Goal: Task Accomplishment & Management: Manage account settings

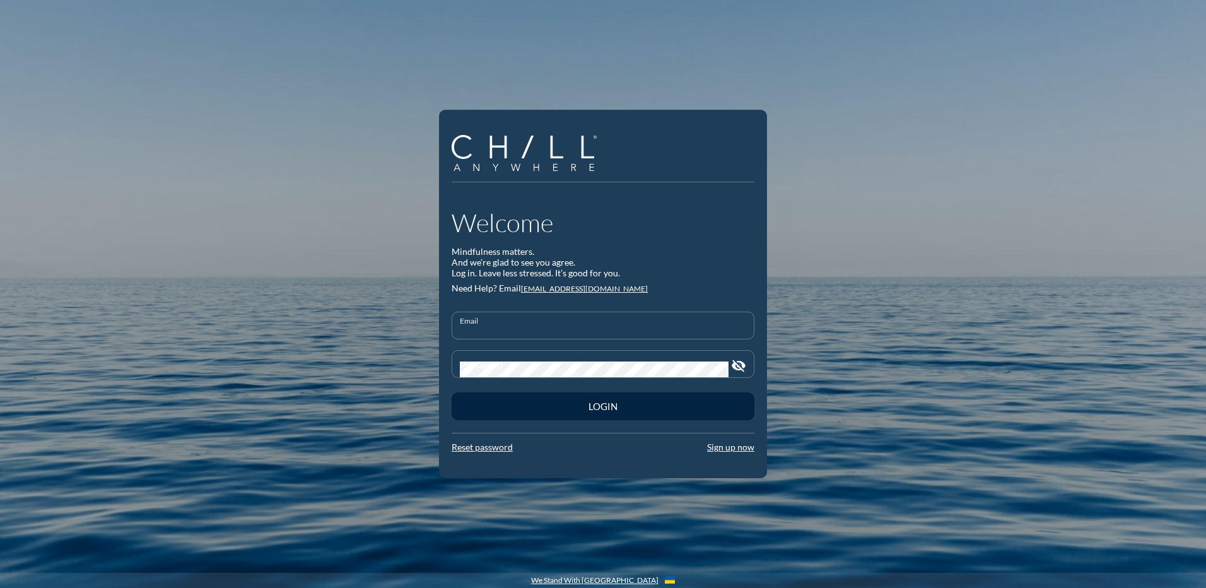
click at [495, 323] on input "Email" at bounding box center [603, 331] width 286 height 16
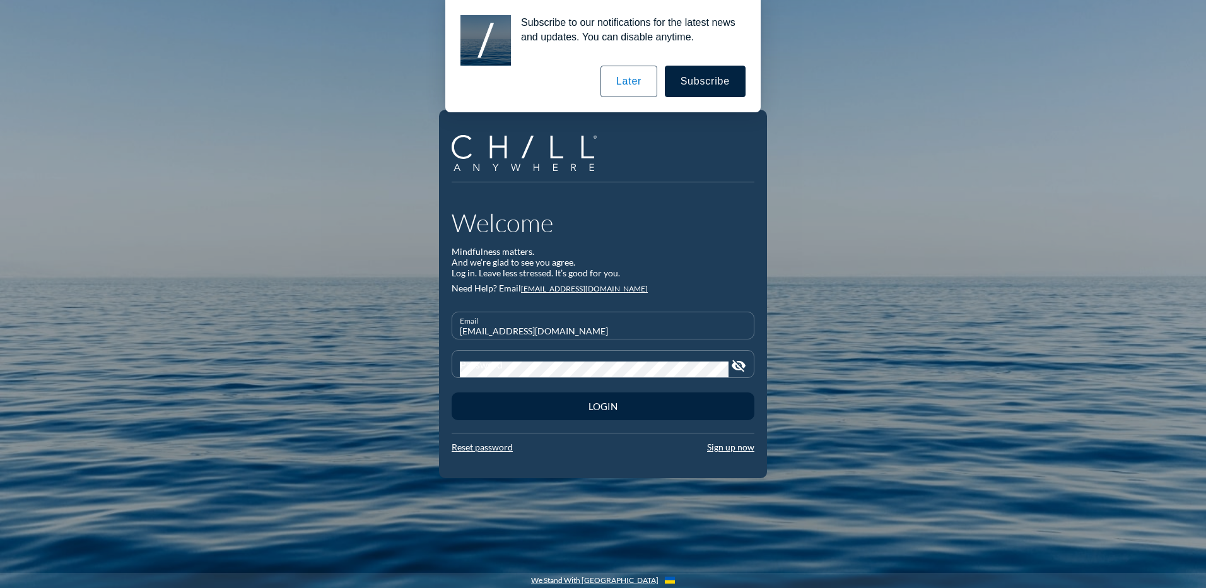
type input "[EMAIL_ADDRESS][DOMAIN_NAME]"
click at [641, 81] on button "Later" at bounding box center [628, 82] width 57 height 32
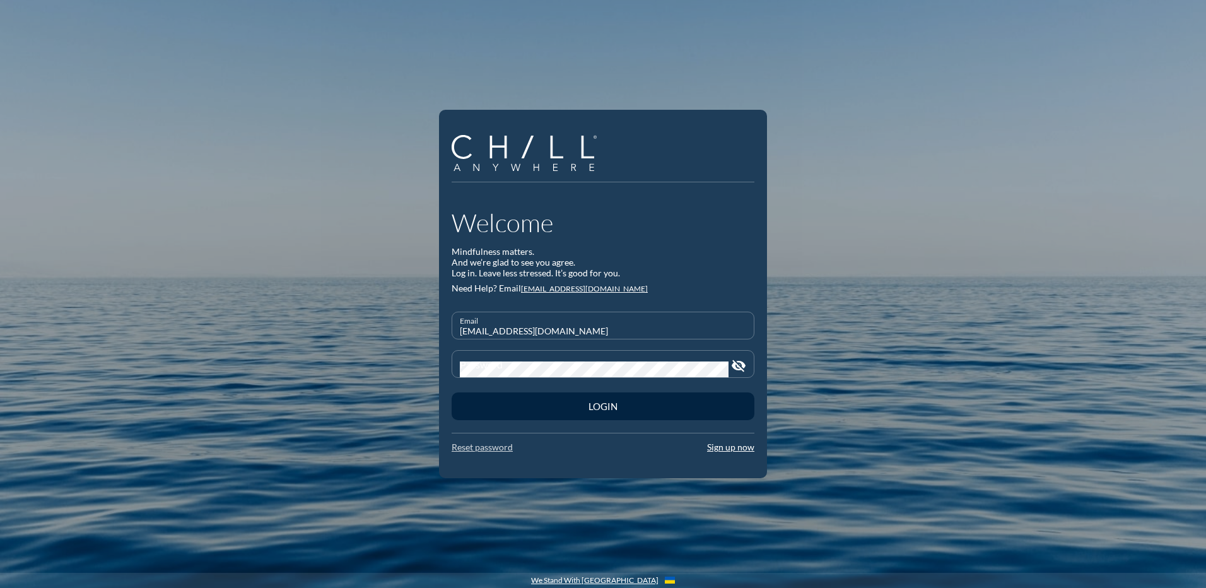
click at [496, 451] on link "Reset password" at bounding box center [482, 446] width 61 height 11
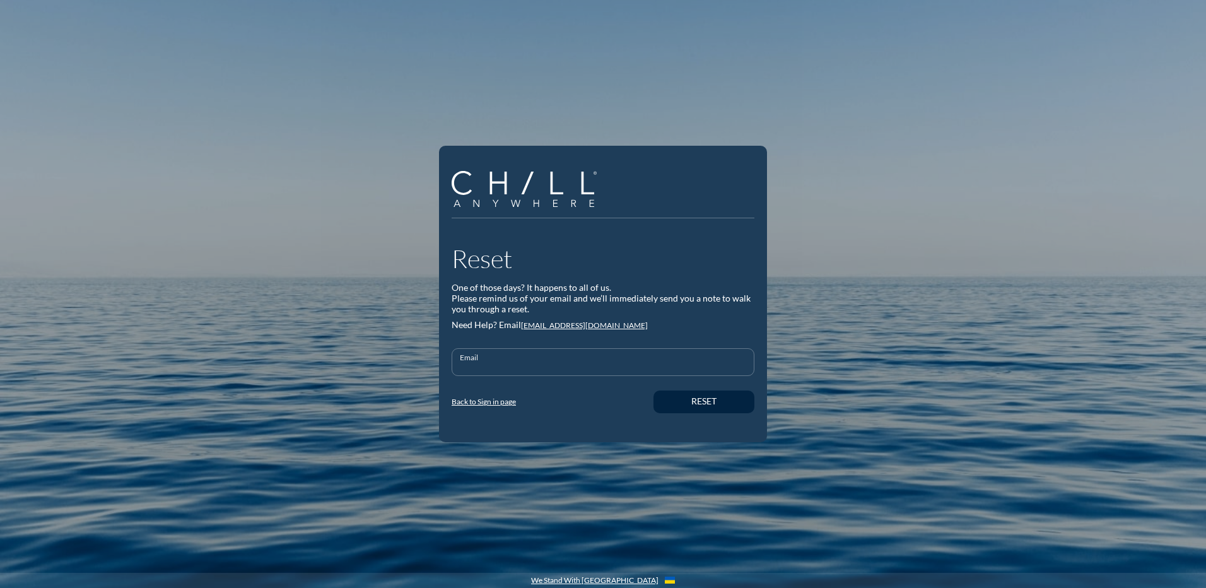
click at [623, 368] on input "Email" at bounding box center [603, 367] width 286 height 16
type input "[EMAIL_ADDRESS][DOMAIN_NAME]"
click at [696, 402] on div "Reset" at bounding box center [703, 401] width 57 height 11
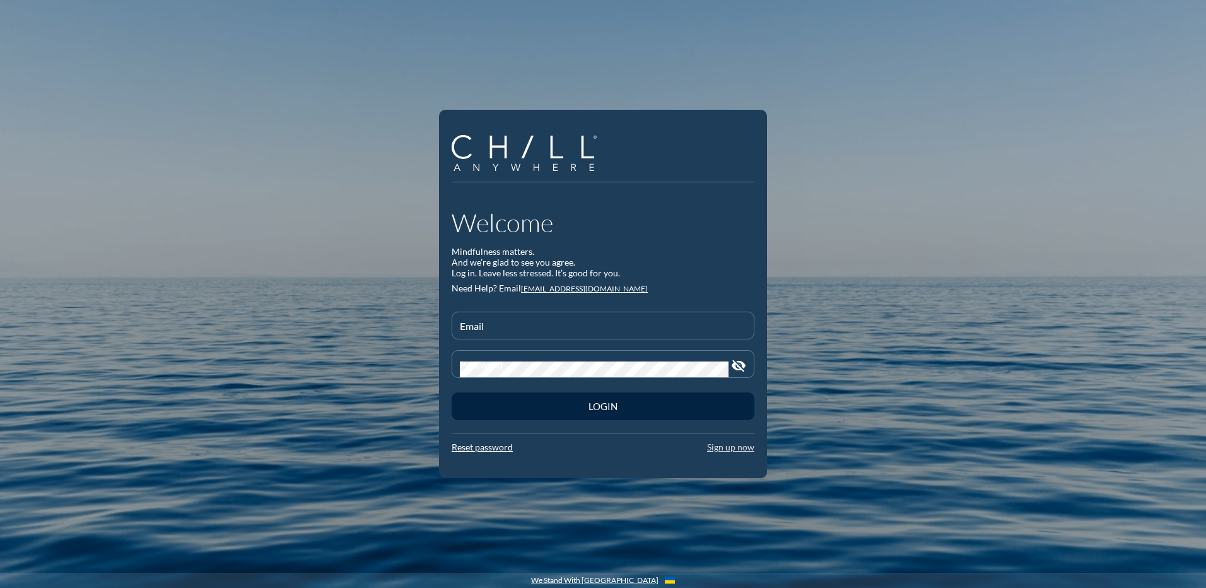
click at [726, 450] on link "Sign up now" at bounding box center [730, 446] width 47 height 11
click at [487, 450] on link "Reset password" at bounding box center [482, 446] width 61 height 11
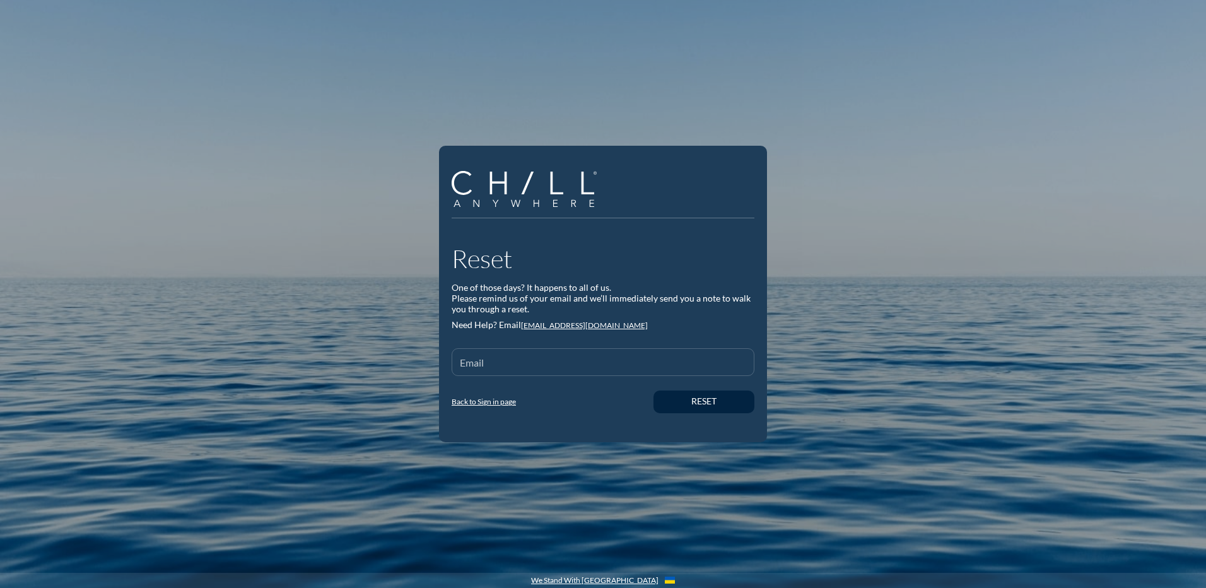
click at [483, 358] on div "Email" at bounding box center [603, 362] width 286 height 26
type input "[EMAIL_ADDRESS][DOMAIN_NAME]"
click at [710, 400] on div "Reset" at bounding box center [703, 401] width 57 height 11
